Goal: Transaction & Acquisition: Purchase product/service

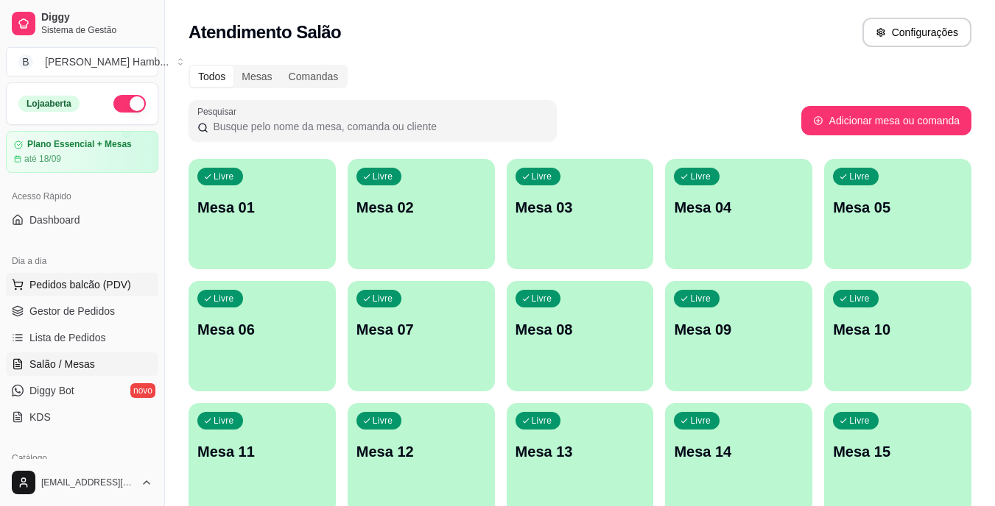
click at [85, 280] on span "Pedidos balcão (PDV)" at bounding box center [80, 285] width 102 height 15
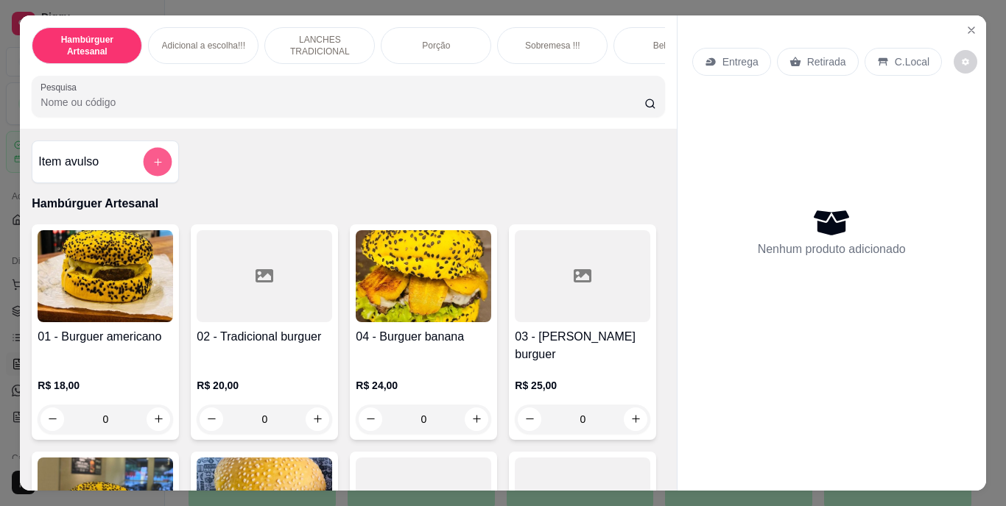
click at [166, 172] on button "add-separate-item" at bounding box center [158, 161] width 29 height 29
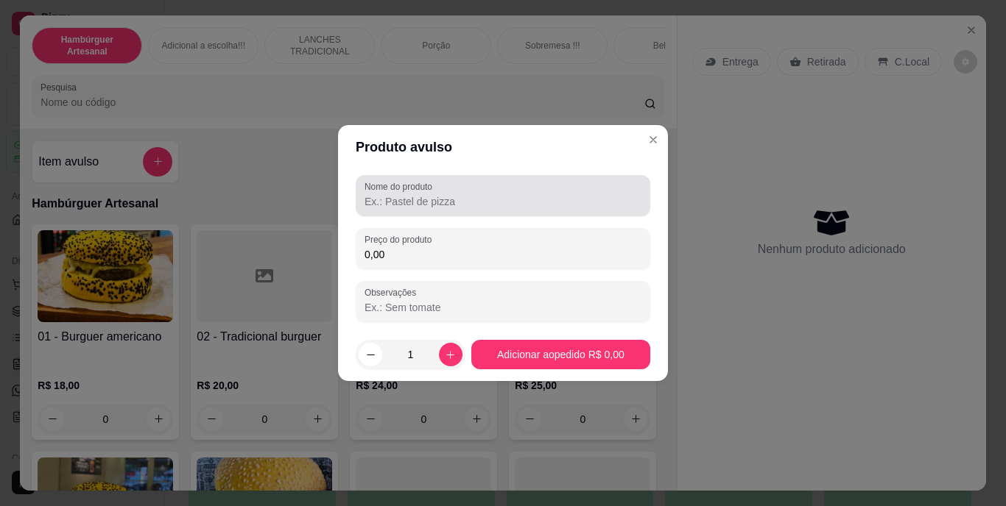
click at [452, 209] on div at bounding box center [502, 195] width 277 height 29
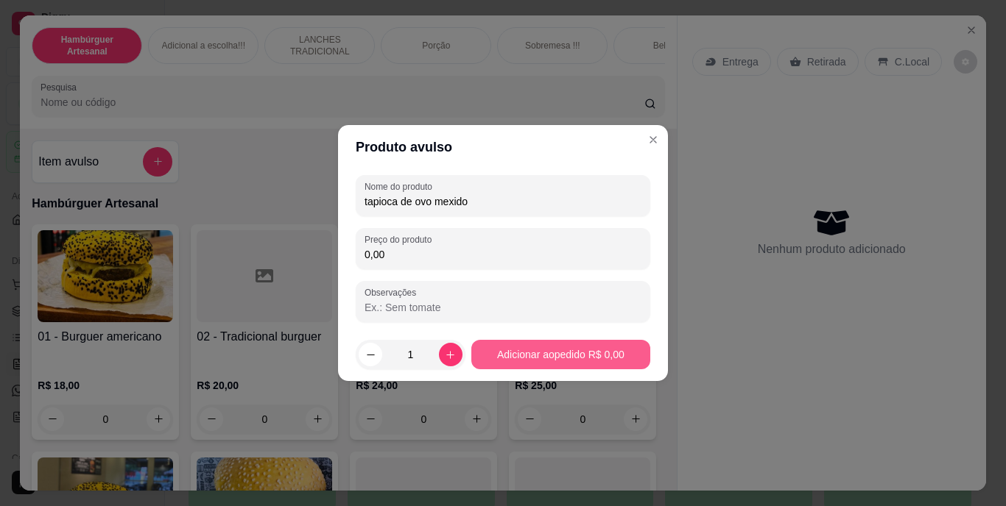
type input "tapioca de ovo mexido"
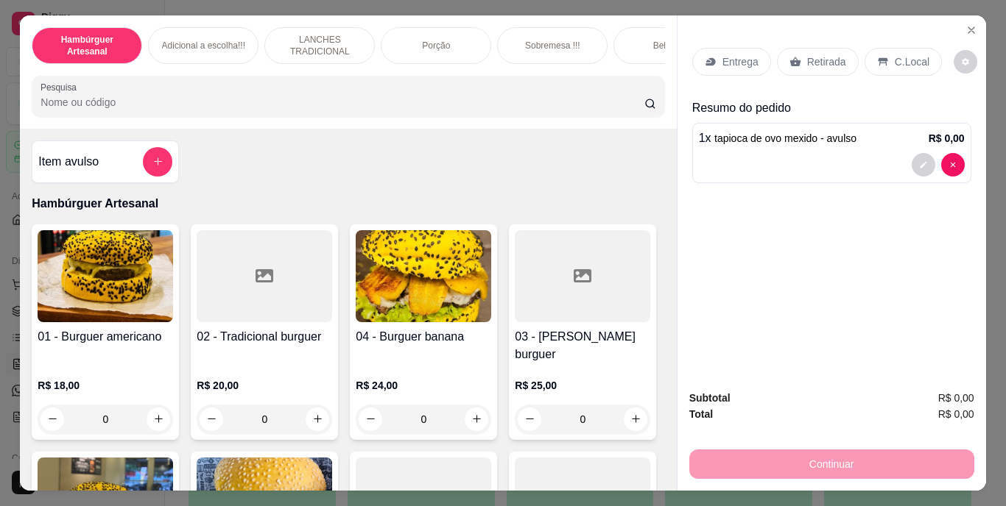
click at [803, 48] on div "Retirada" at bounding box center [818, 62] width 82 height 28
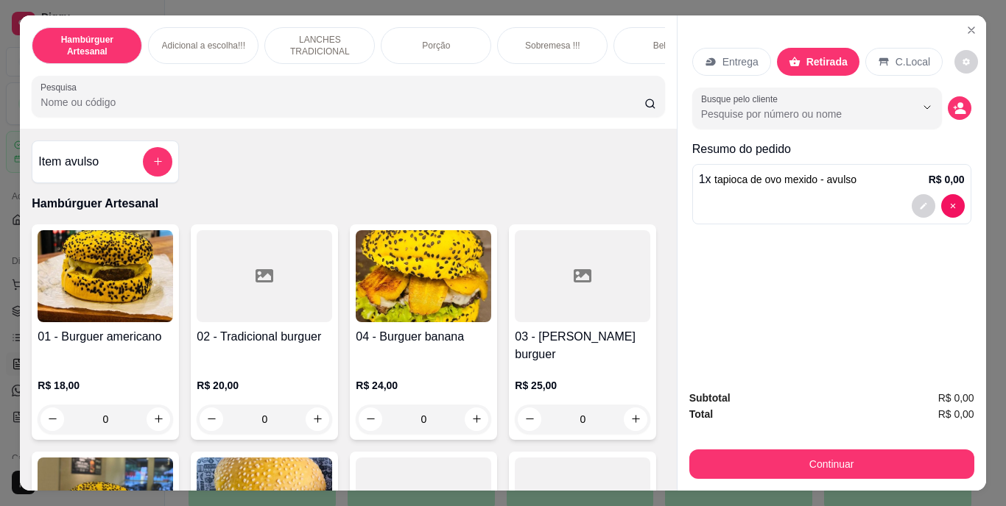
click at [856, 185] on div "1 x tapioca de ovo mexido - avulso R$ 0,00" at bounding box center [831, 194] width 279 height 60
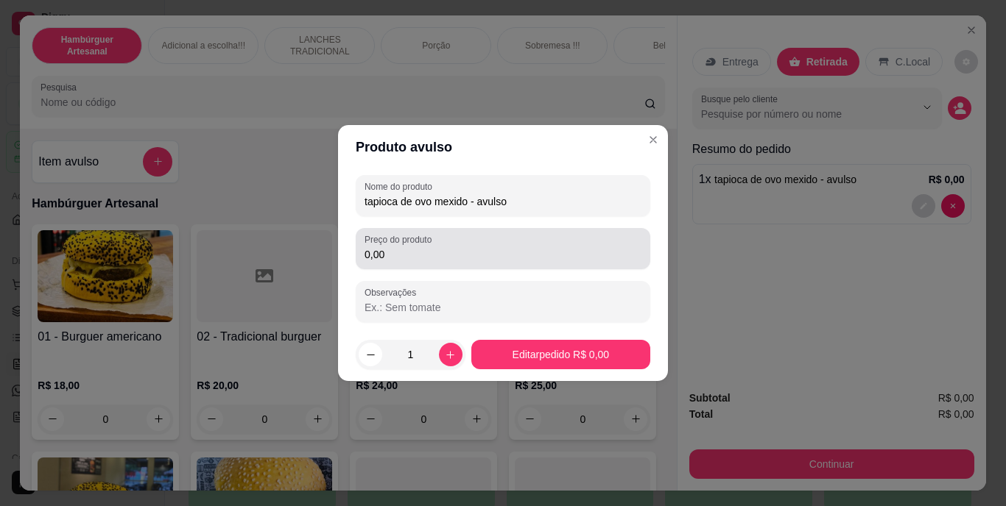
click at [424, 261] on input "0,00" at bounding box center [502, 254] width 277 height 15
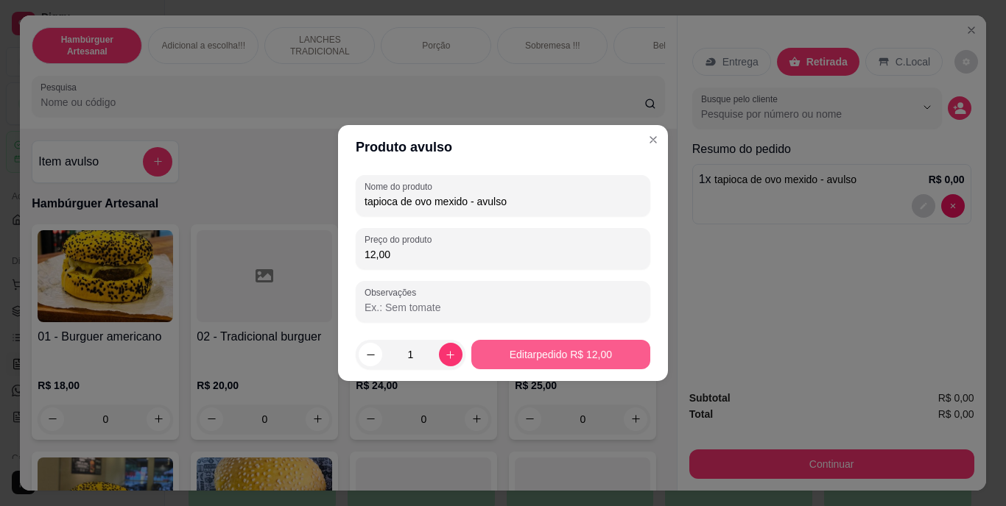
type input "12,00"
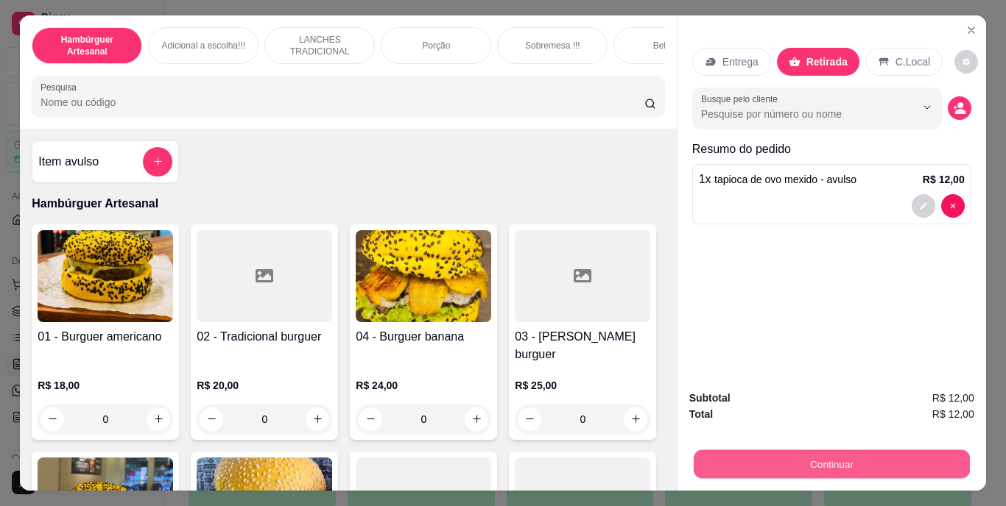
click at [826, 456] on button "Continuar" at bounding box center [831, 465] width 276 height 29
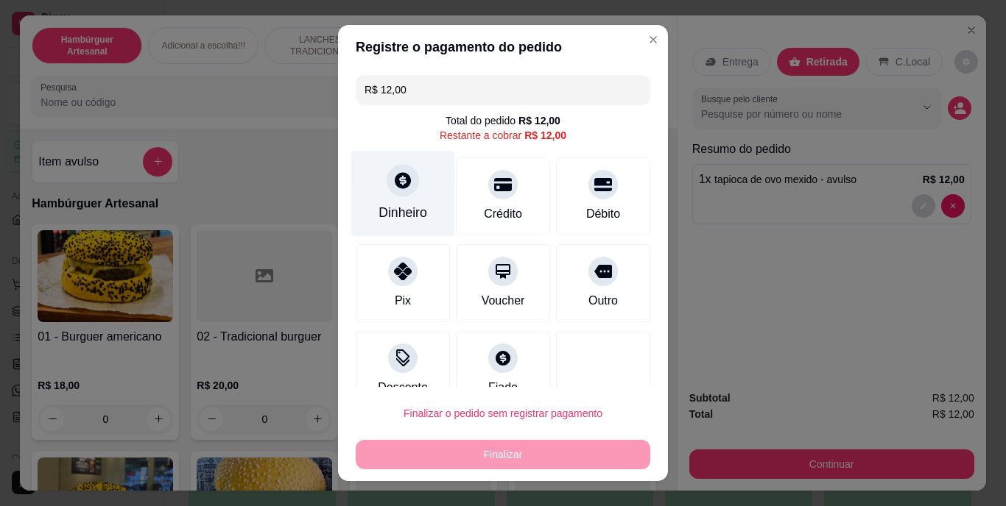
click at [412, 197] on div "Dinheiro" at bounding box center [403, 194] width 104 height 86
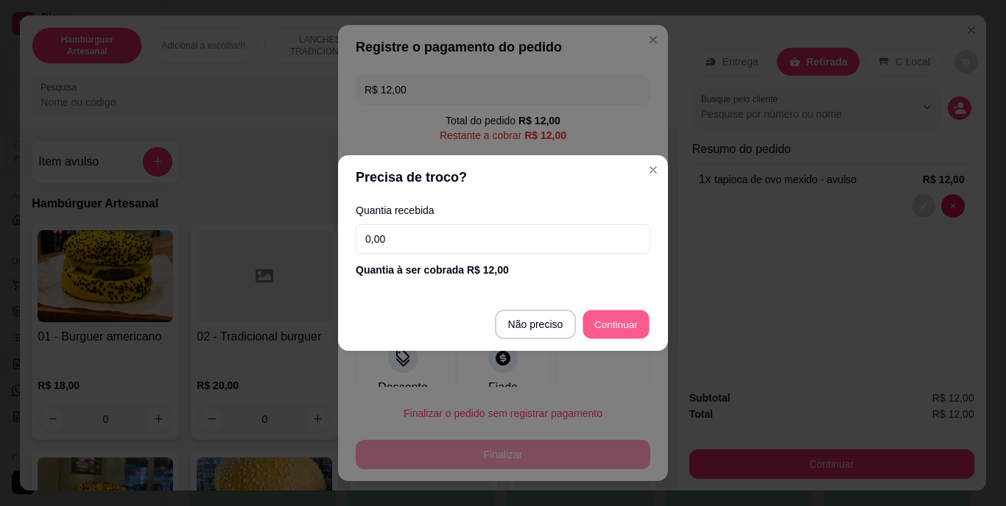
type input "R$ 0,00"
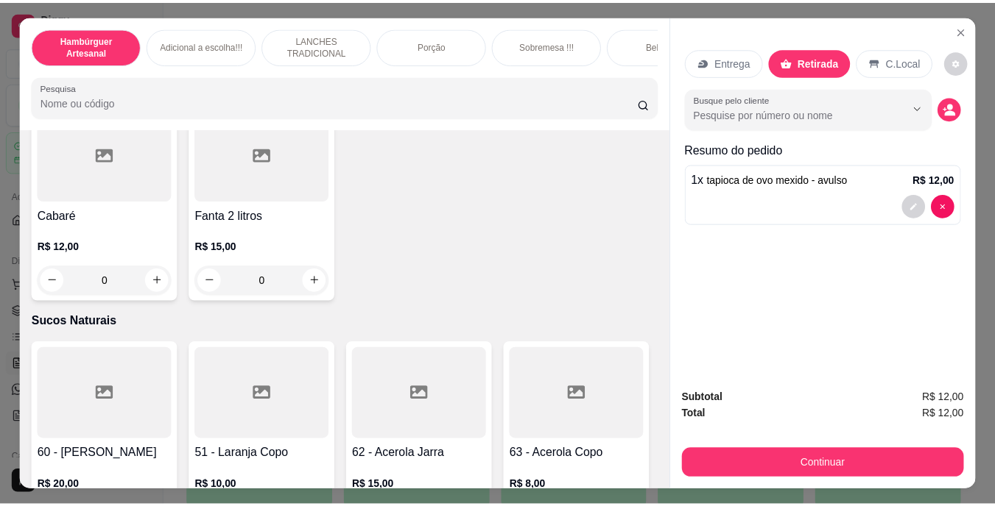
scroll to position [4417, 0]
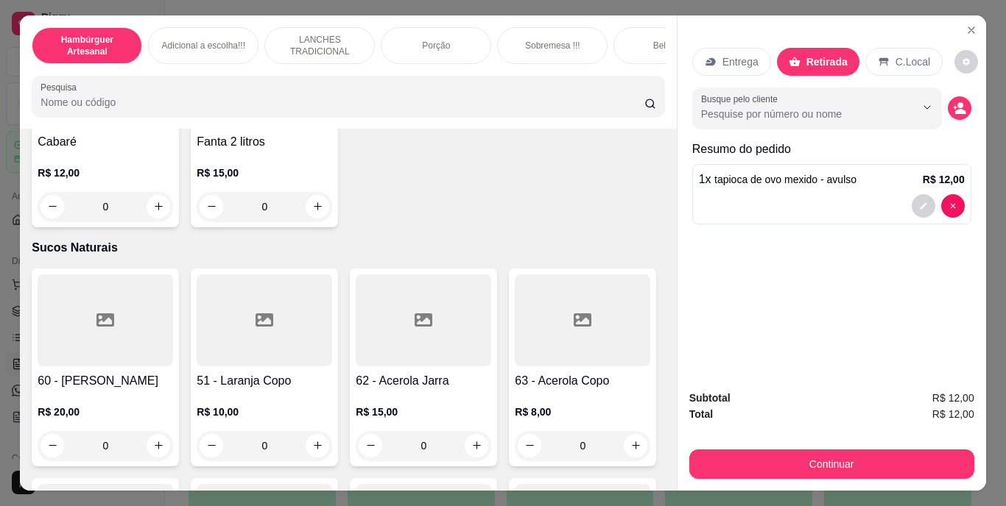
type input "1"
click at [920, 268] on icon "decrease-product-quantity" at bounding box center [923, 272] width 9 height 9
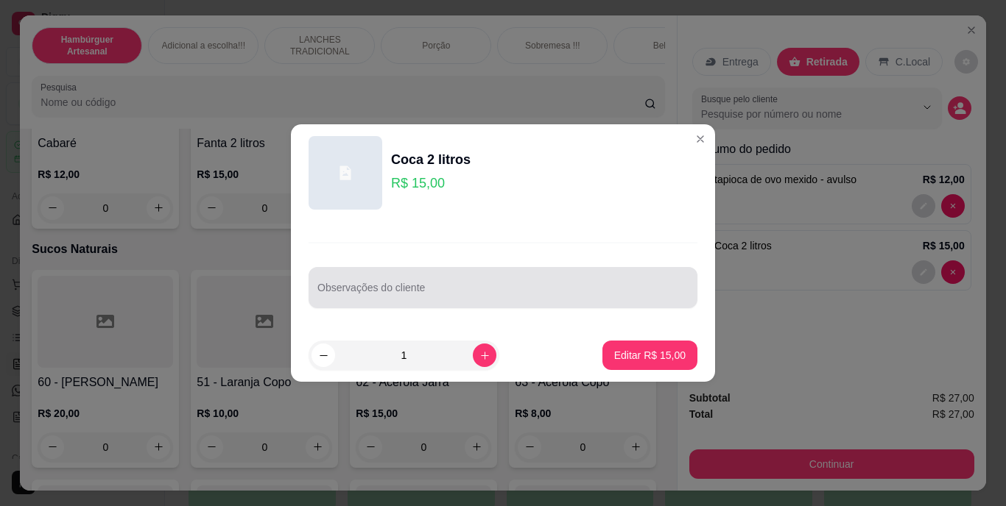
click at [629, 296] on input "Observações do cliente" at bounding box center [502, 293] width 371 height 15
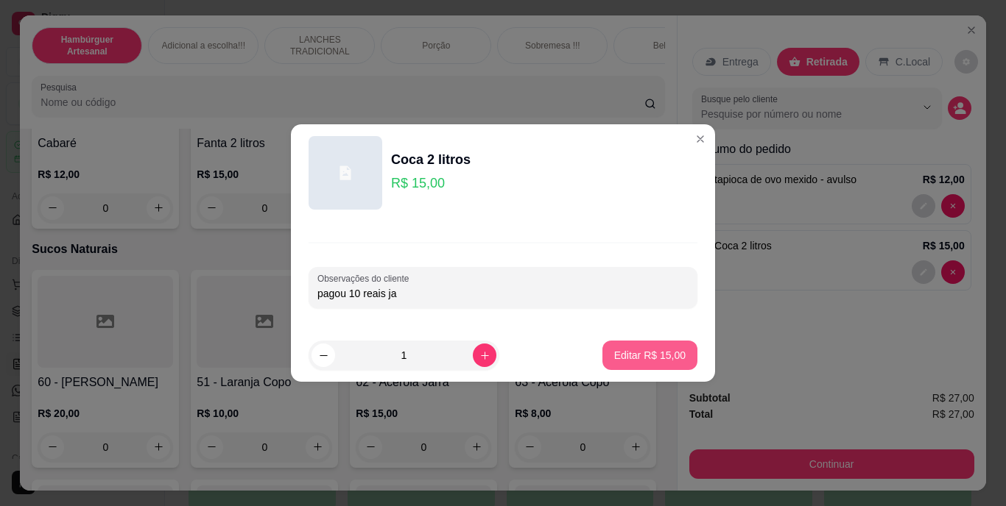
type input "pagou 10 reais ja"
click at [625, 342] on button "Editar R$ 15,00" at bounding box center [650, 356] width 92 height 29
type input "0"
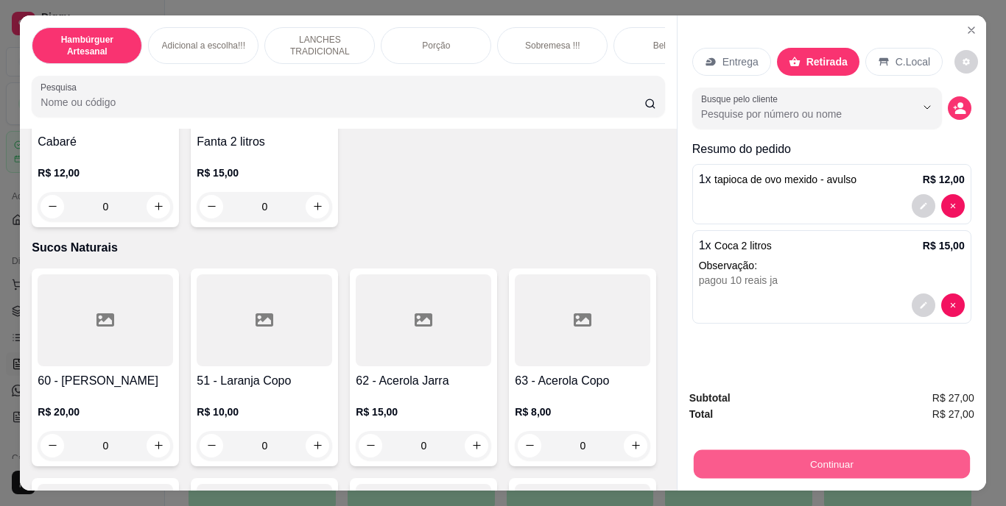
click at [763, 452] on button "Continuar" at bounding box center [831, 465] width 276 height 29
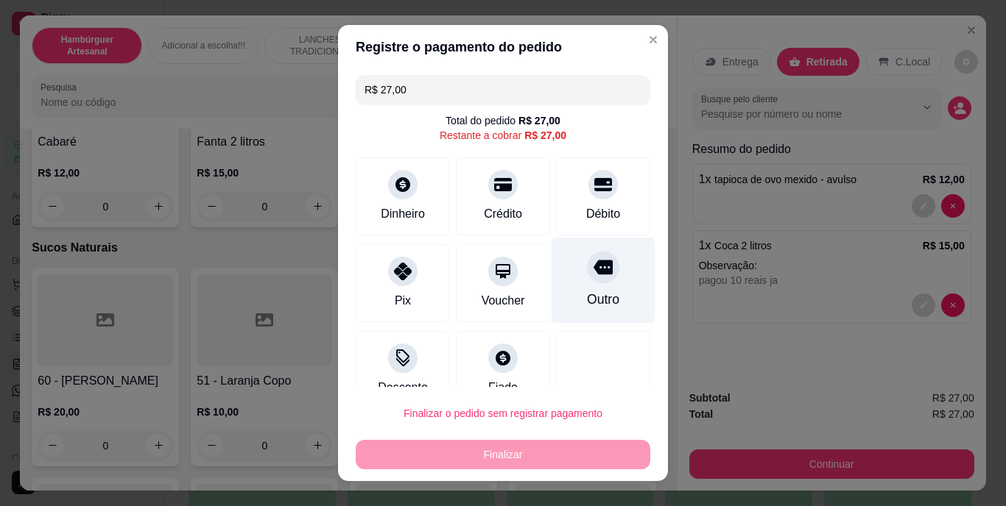
click at [587, 275] on div at bounding box center [603, 268] width 32 height 32
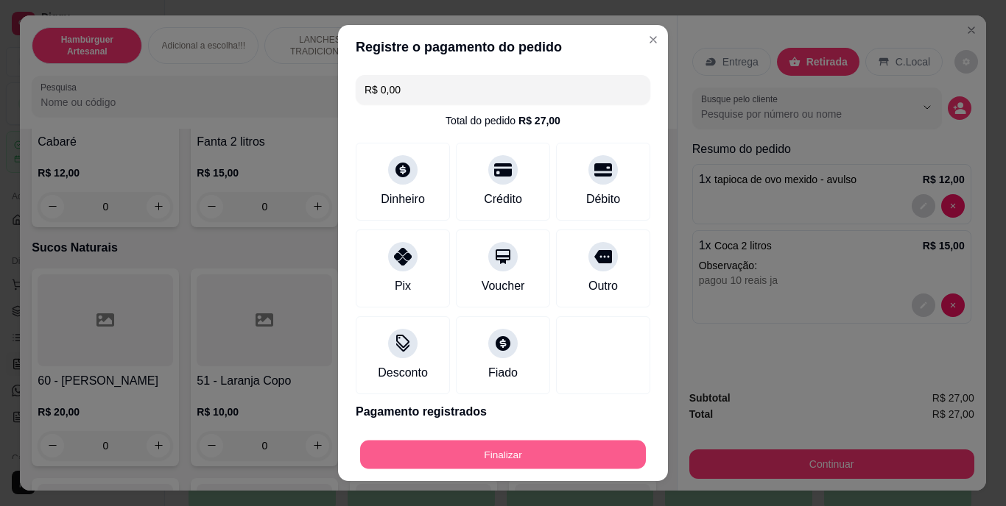
click at [504, 451] on button "Finalizar" at bounding box center [503, 454] width 286 height 29
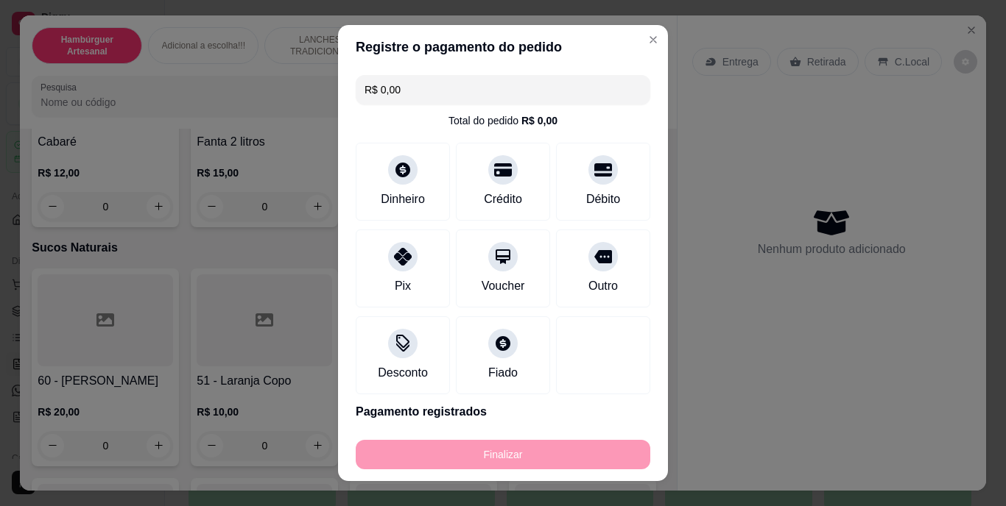
type input "-R$ 27,00"
